Goal: Task Accomplishment & Management: Manage account settings

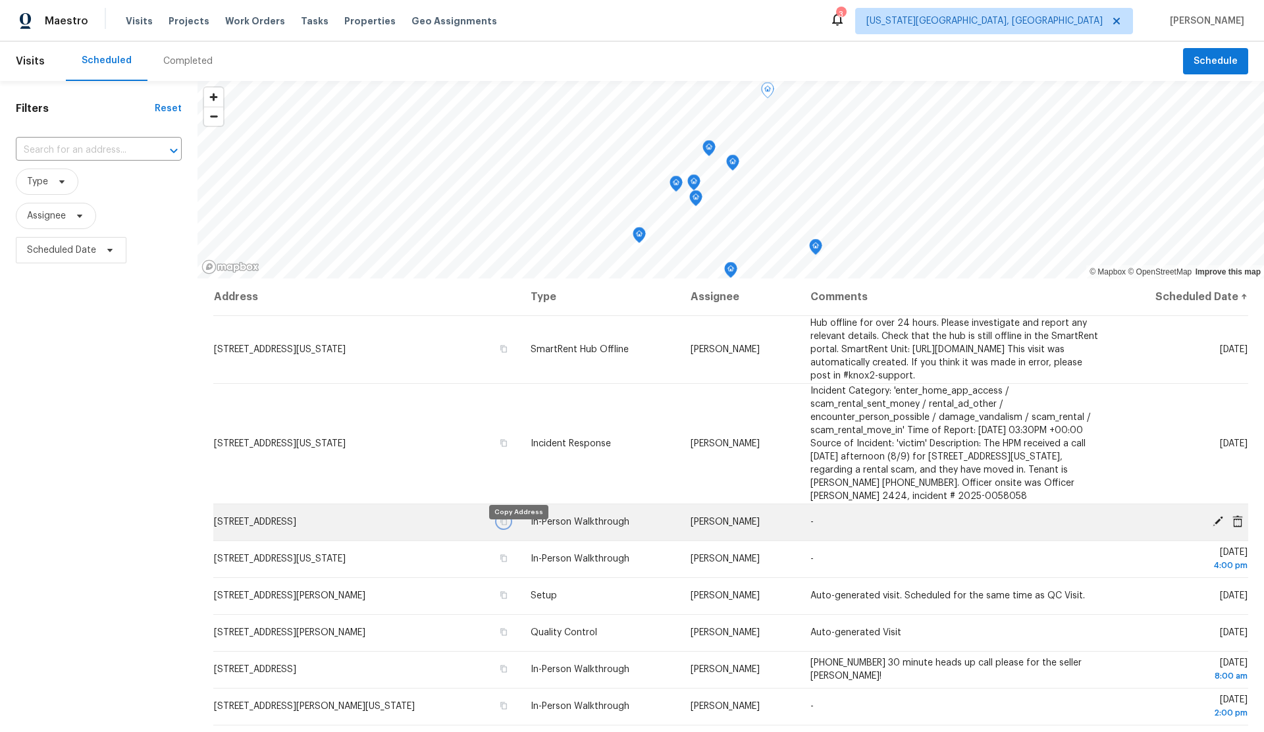
click at [508, 525] on icon "button" at bounding box center [504, 522] width 8 height 8
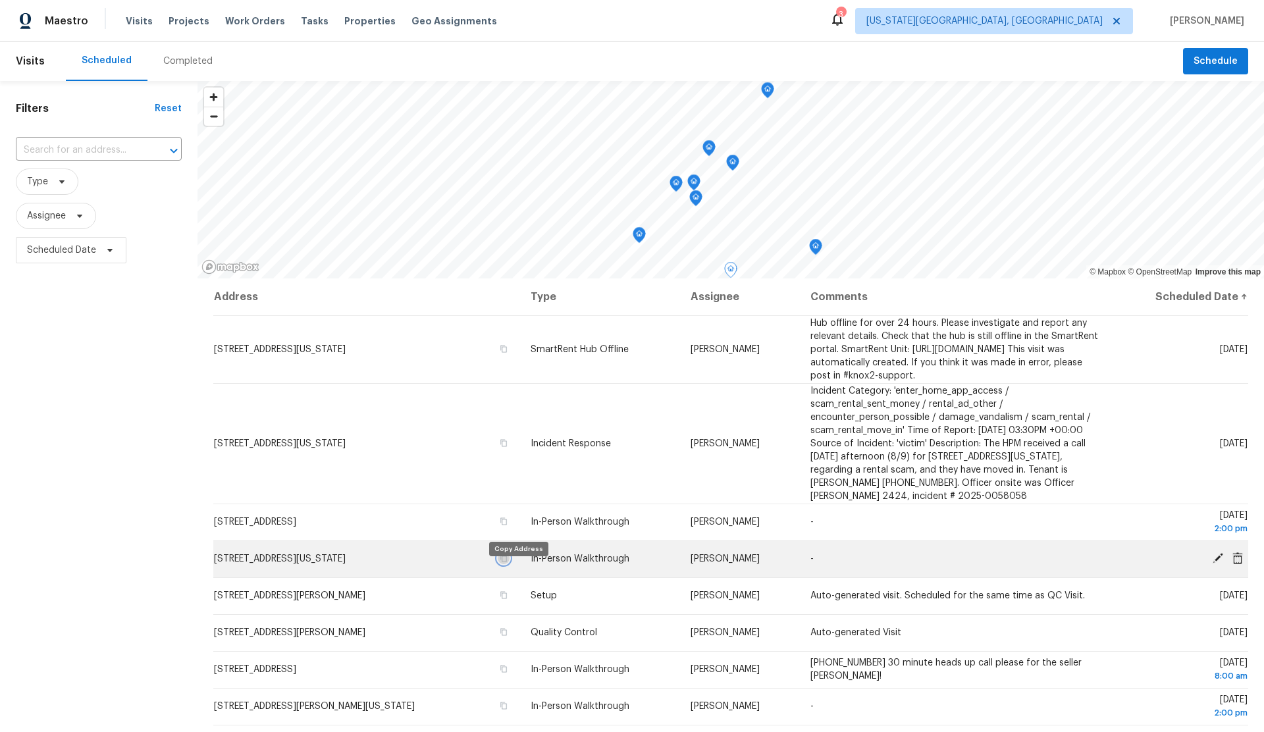
click at [508, 562] on icon "button" at bounding box center [504, 558] width 8 height 8
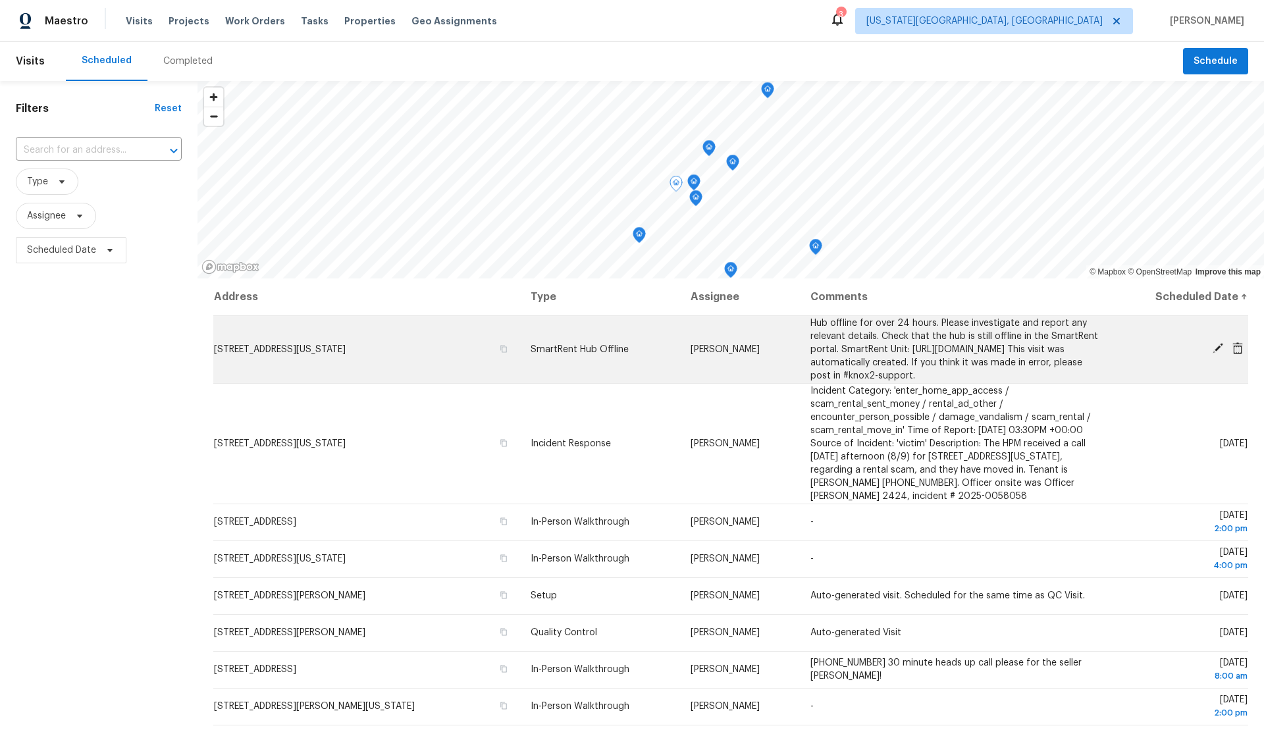
click at [1217, 351] on icon at bounding box center [1218, 348] width 12 height 12
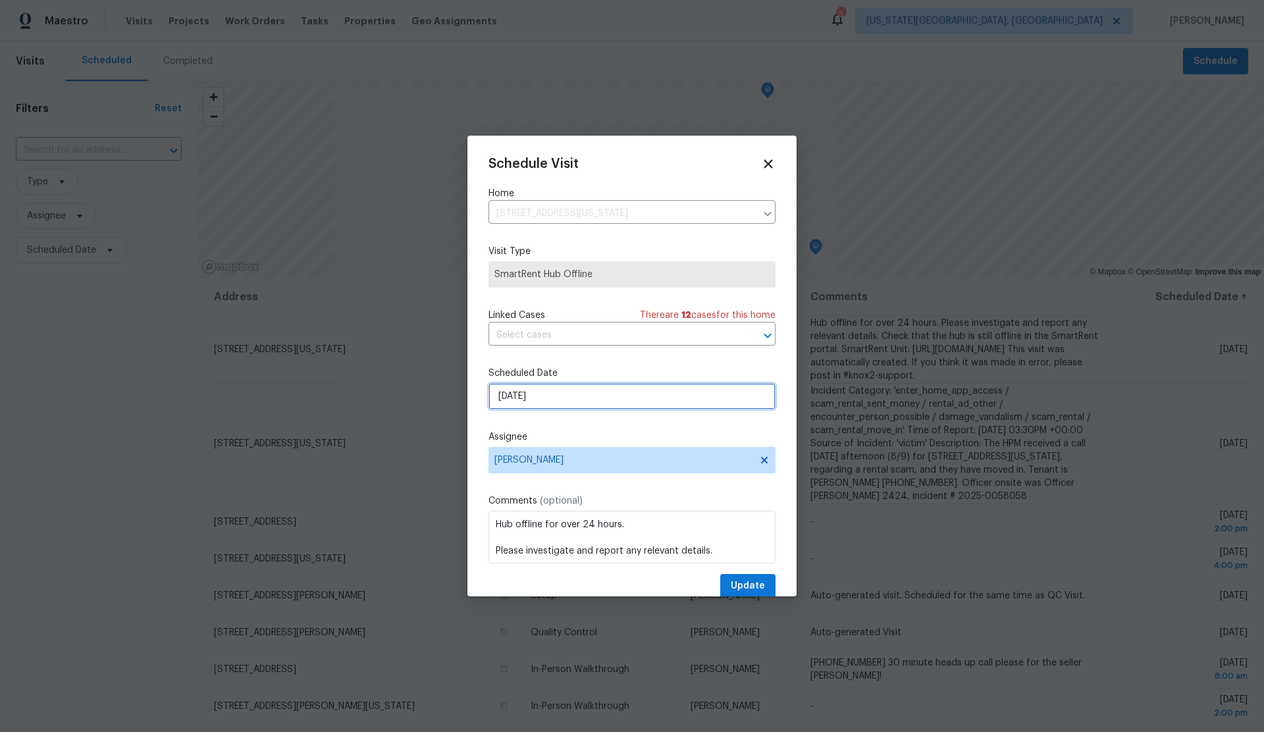
click at [570, 401] on input "[DATE]" at bounding box center [632, 396] width 287 height 26
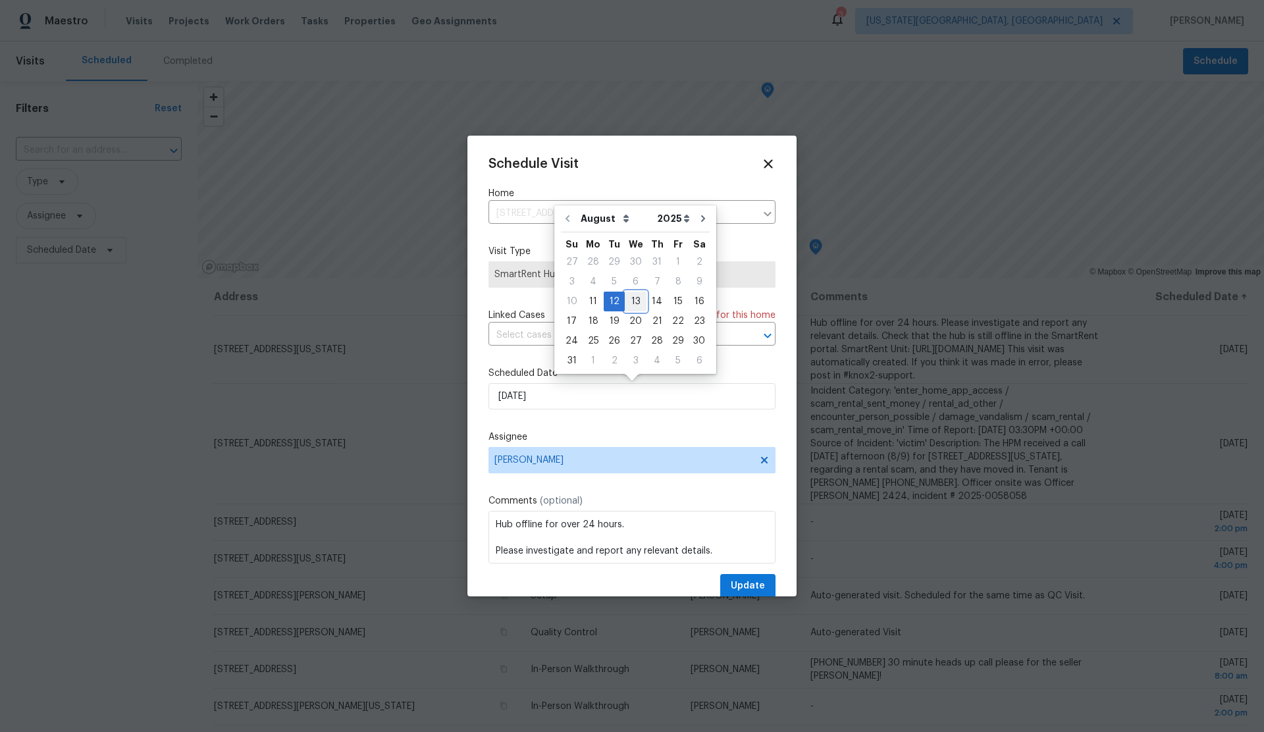
click at [633, 298] on div "13" at bounding box center [636, 301] width 22 height 18
type input "[DATE]"
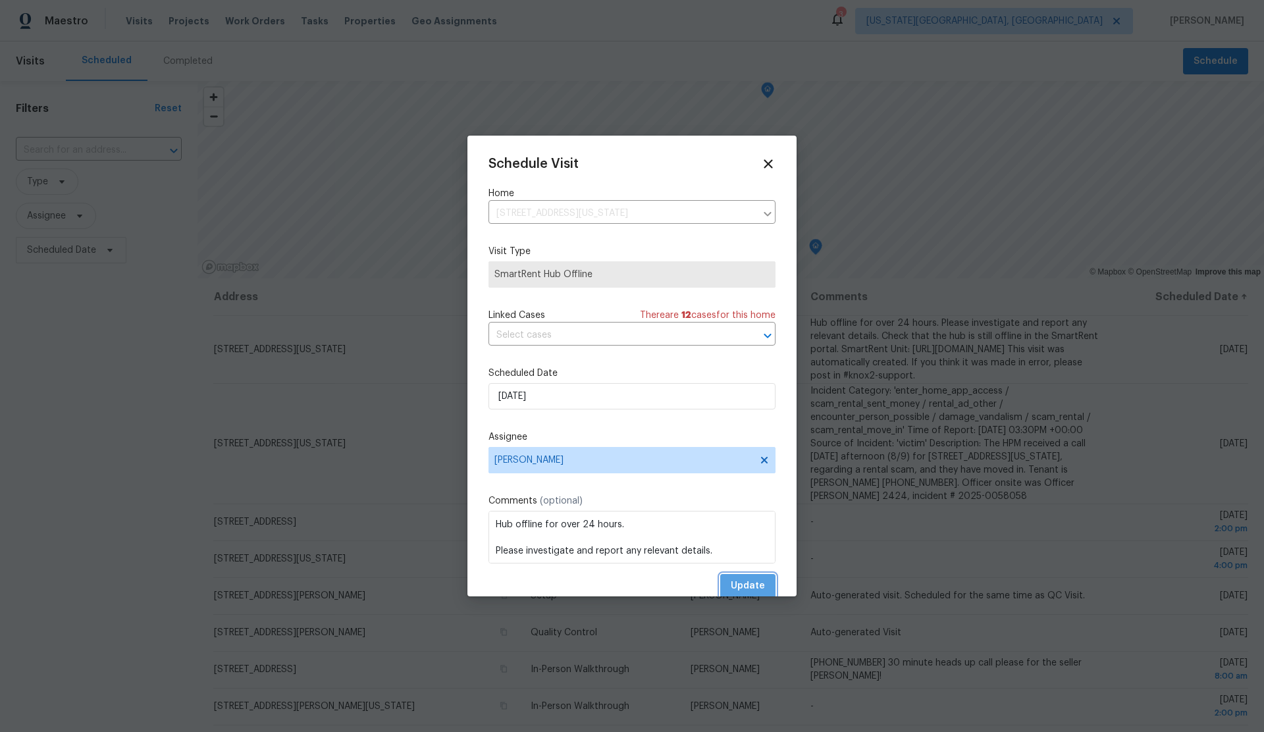
click at [763, 581] on span "Update" at bounding box center [748, 586] width 34 height 16
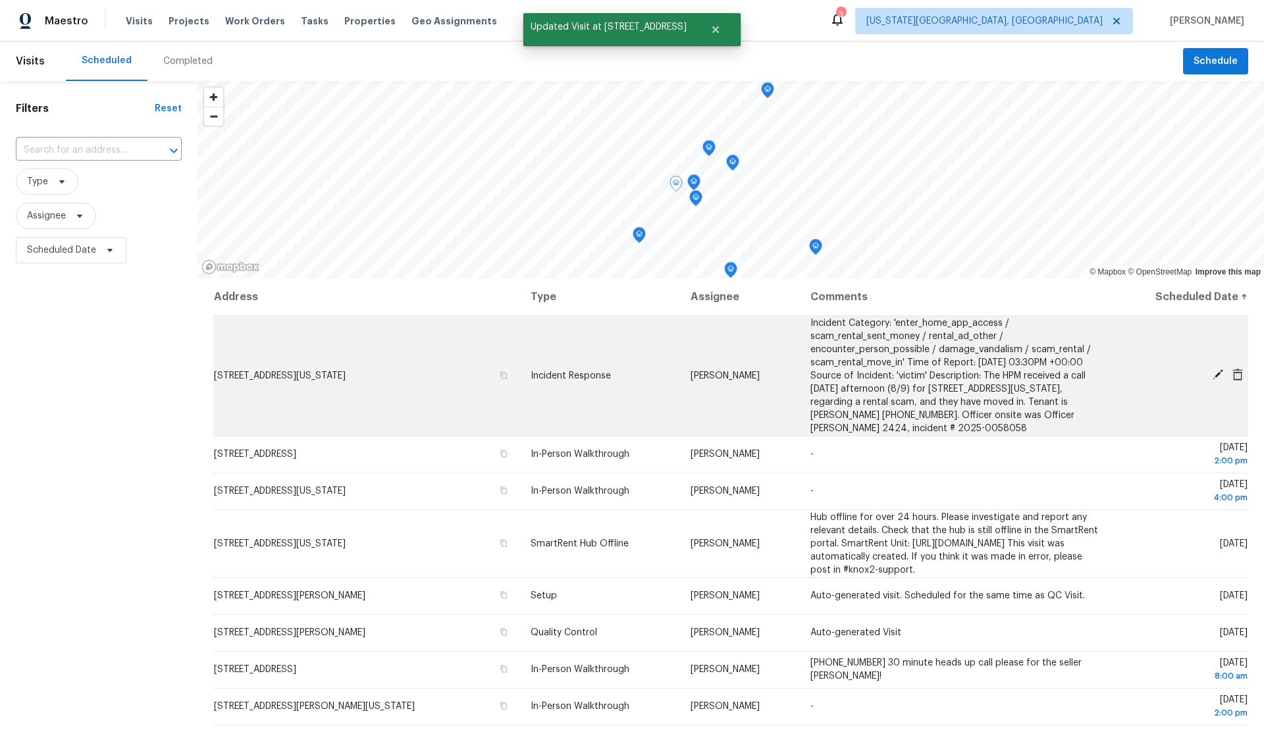
click at [1219, 372] on icon at bounding box center [1218, 374] width 11 height 11
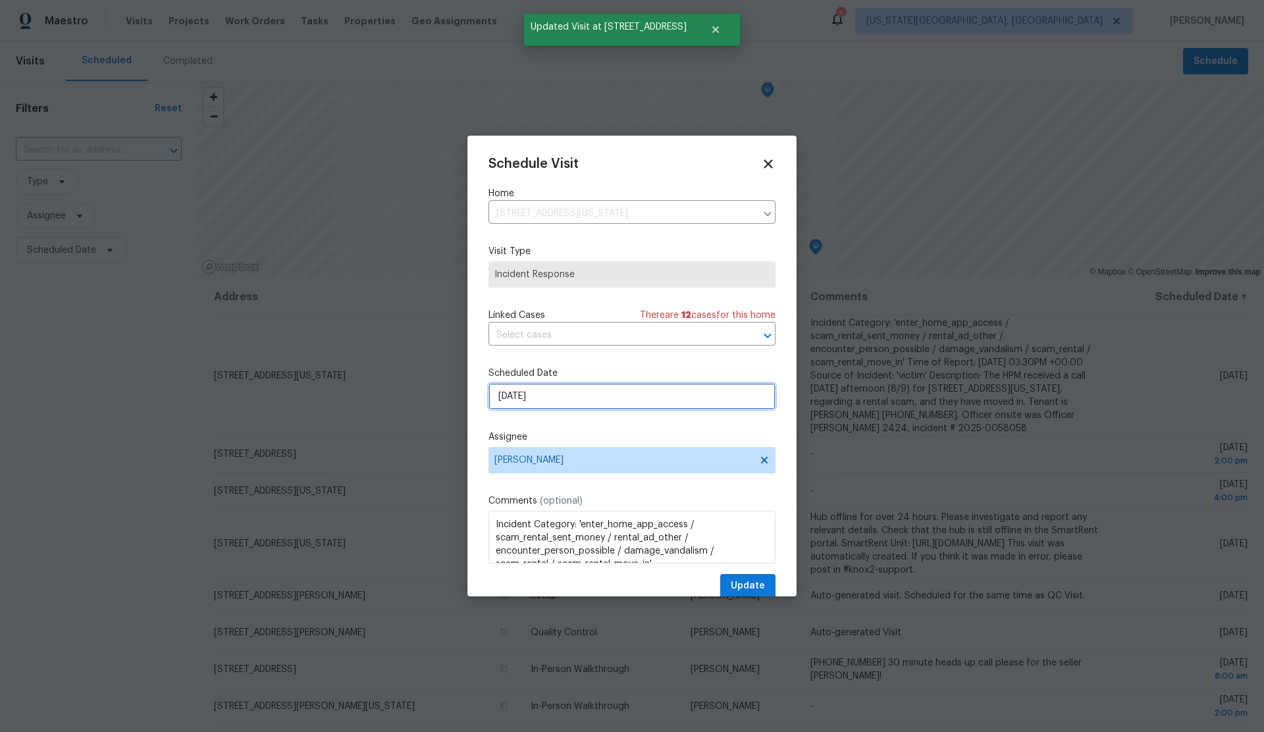
click at [608, 399] on input "[DATE]" at bounding box center [632, 396] width 287 height 26
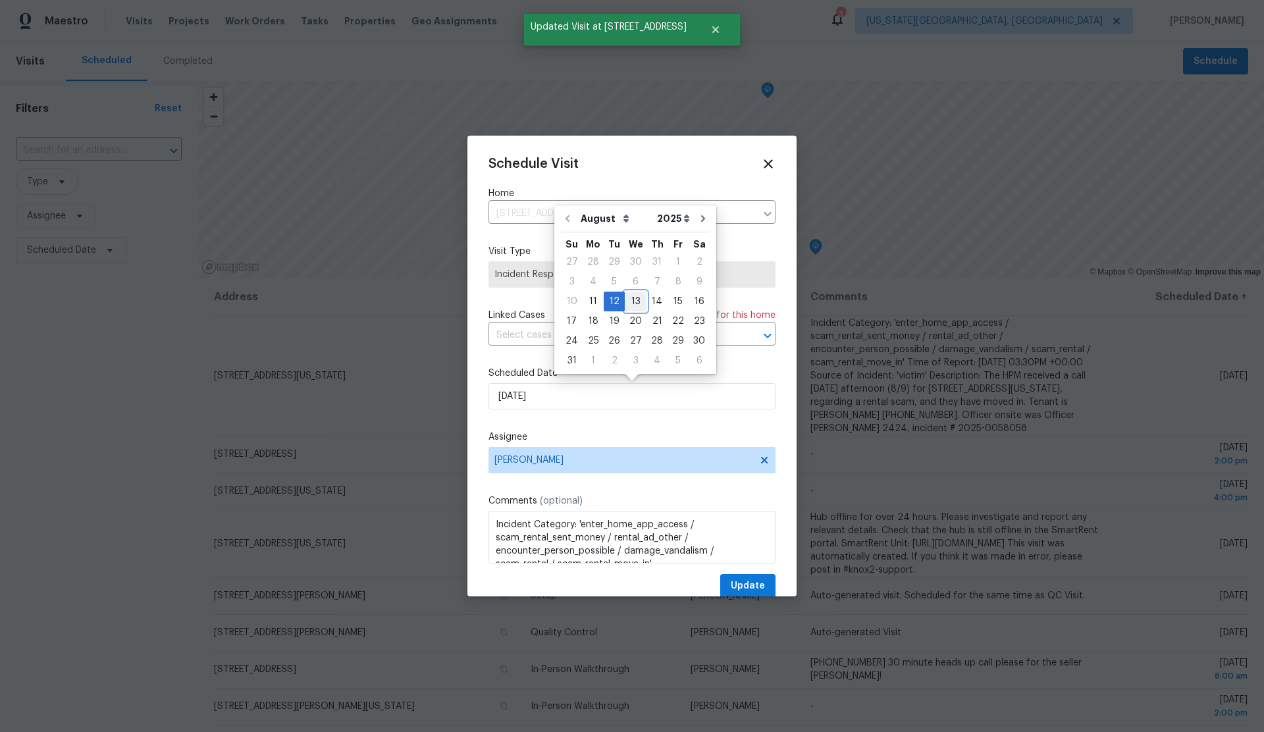
drag, startPoint x: 629, startPoint y: 302, endPoint x: 632, endPoint y: 309, distance: 8.6
click at [628, 302] on div "13" at bounding box center [636, 301] width 22 height 18
type input "[DATE]"
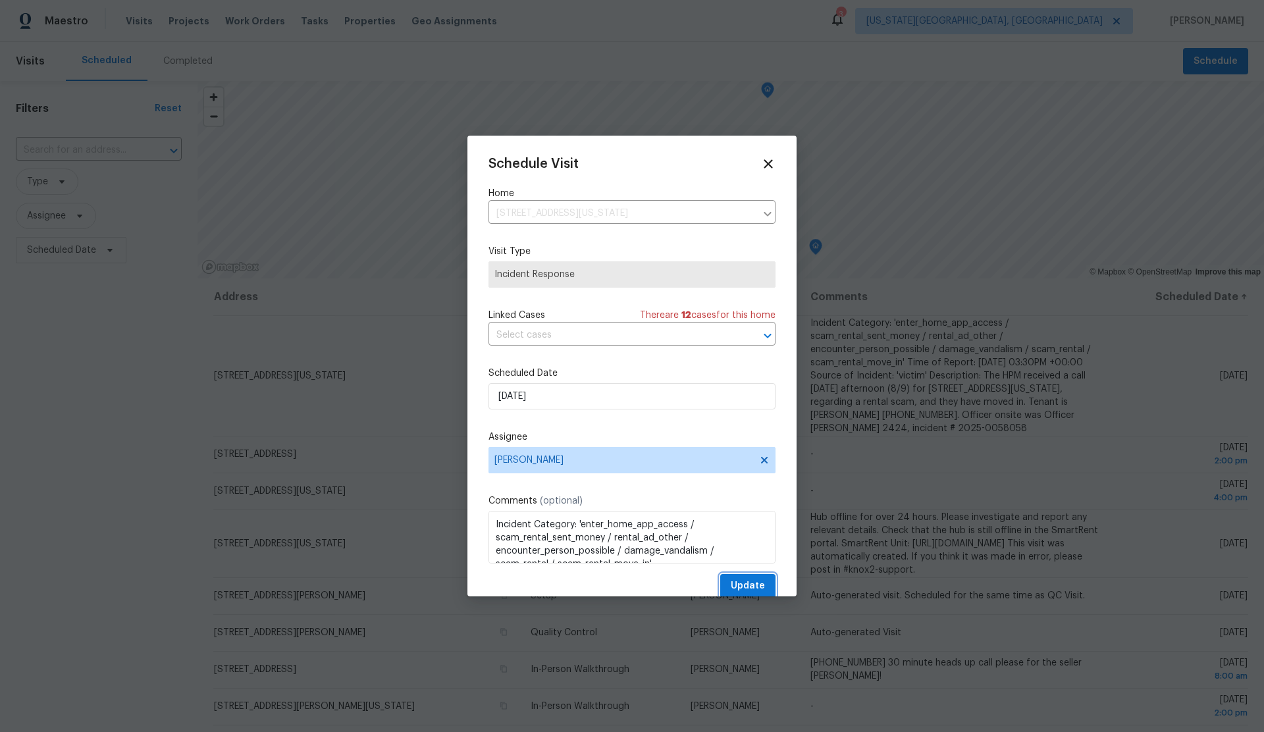
click at [743, 583] on span "Update" at bounding box center [748, 586] width 34 height 16
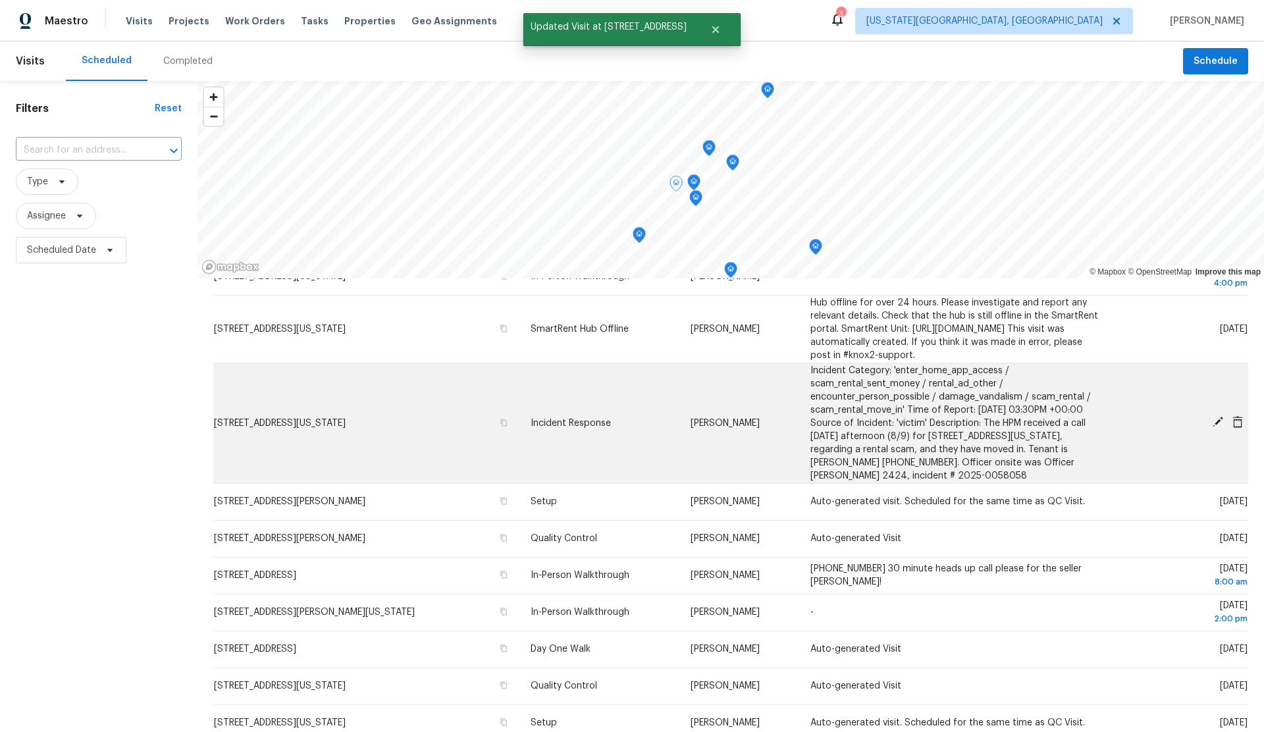
scroll to position [95, 0]
